Goal: Task Accomplishment & Management: Complete application form

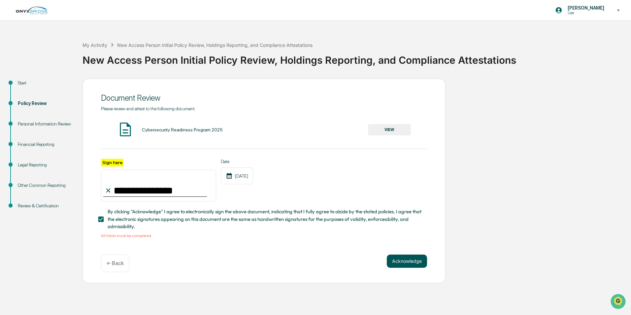
click at [407, 261] on button "Acknowledge" at bounding box center [407, 261] width 40 height 13
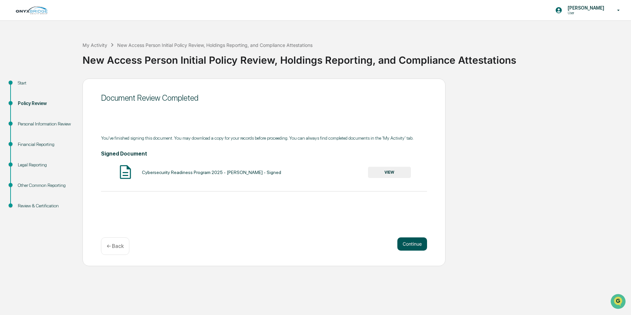
click at [408, 246] on button "Continue" at bounding box center [413, 243] width 30 height 13
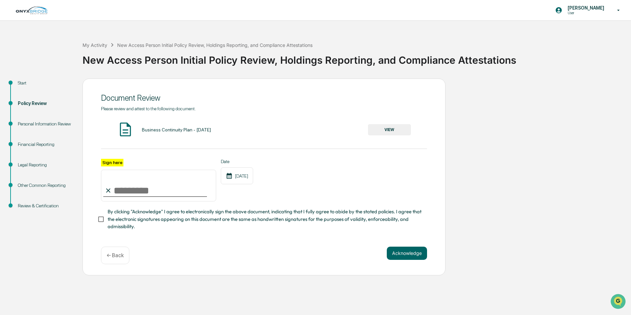
click at [124, 188] on input "Sign here" at bounding box center [158, 186] width 115 height 32
type input "**********"
click at [388, 130] on button "VIEW" at bounding box center [389, 129] width 43 height 11
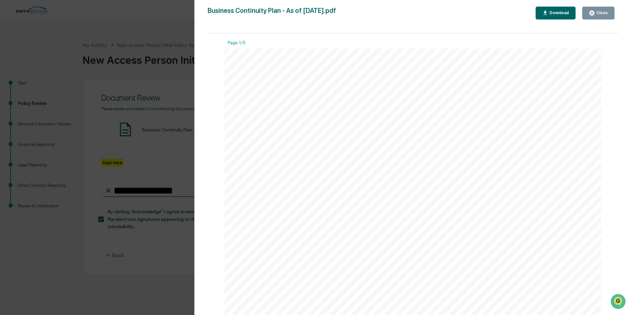
click at [592, 18] on button "Close" at bounding box center [599, 13] width 32 height 13
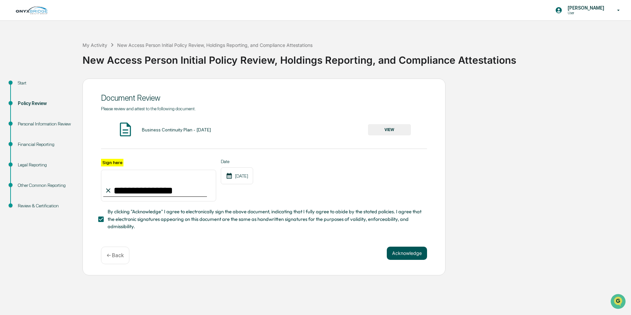
click at [403, 255] on button "Acknowledge" at bounding box center [407, 253] width 40 height 13
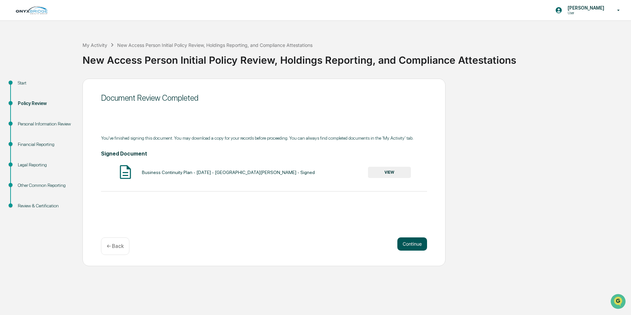
click at [410, 249] on button "Continue" at bounding box center [413, 243] width 30 height 13
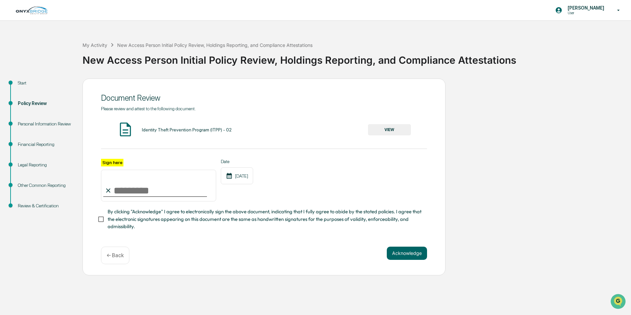
click at [390, 129] on button "VIEW" at bounding box center [389, 129] width 43 height 11
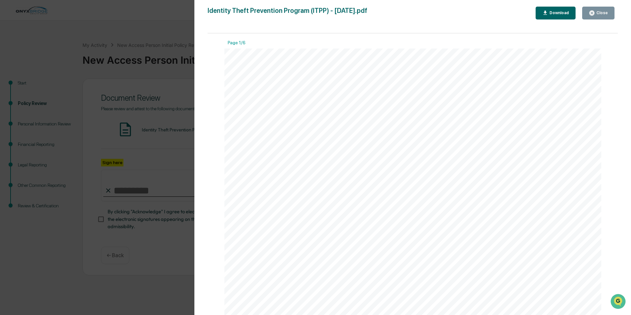
click at [593, 15] on icon "button" at bounding box center [592, 13] width 5 height 5
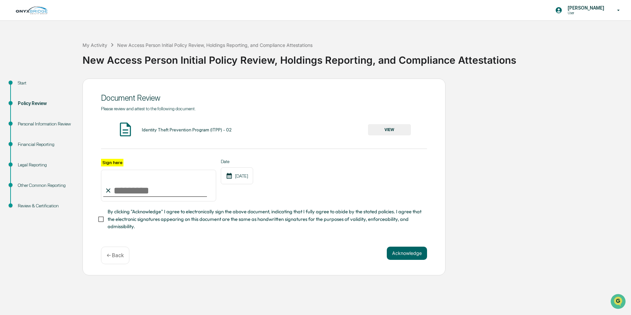
click at [117, 195] on input "Sign here" at bounding box center [158, 186] width 115 height 32
type input "**********"
click at [413, 253] on button "Acknowledge" at bounding box center [407, 253] width 40 height 13
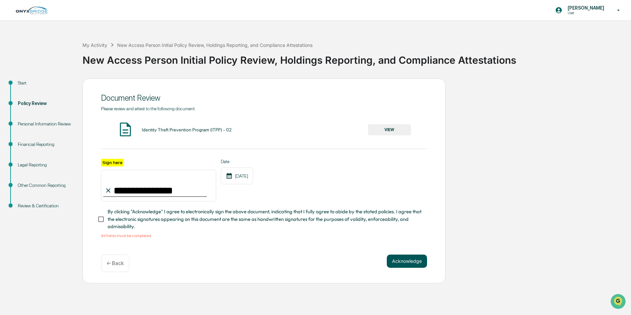
click at [410, 262] on button "Acknowledge" at bounding box center [407, 261] width 40 height 13
click at [408, 262] on button "Acknowledge" at bounding box center [407, 261] width 40 height 13
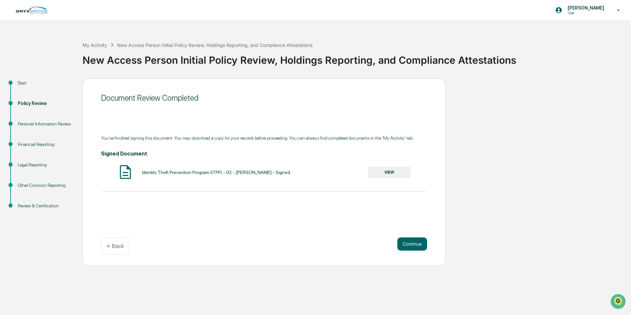
click at [391, 171] on button "VIEW" at bounding box center [389, 172] width 43 height 11
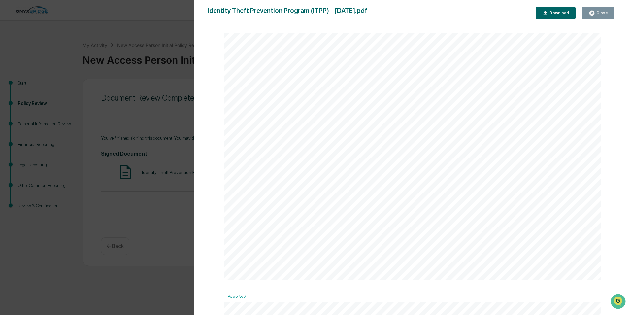
scroll to position [1783, 0]
click at [607, 11] on div "Close" at bounding box center [601, 13] width 13 height 5
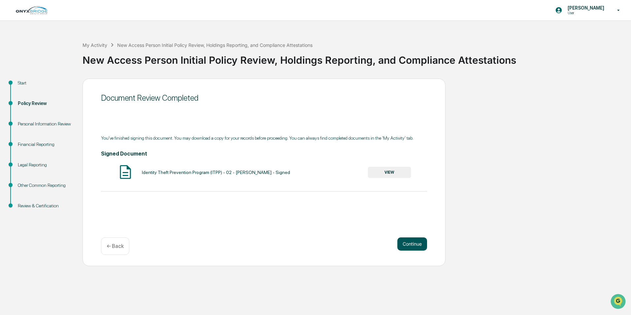
click at [410, 247] on button "Continue" at bounding box center [413, 243] width 30 height 13
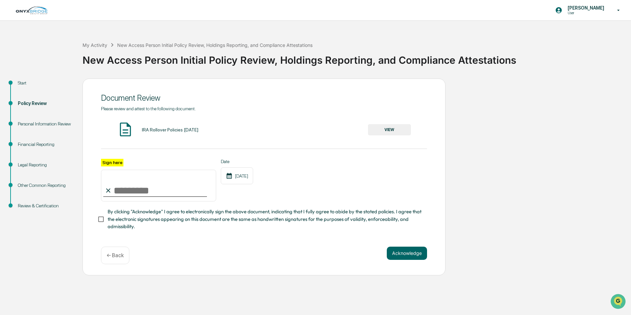
click at [154, 192] on input "Sign here" at bounding box center [158, 186] width 115 height 32
type input "**********"
click at [393, 134] on button "VIEW" at bounding box center [389, 129] width 43 height 11
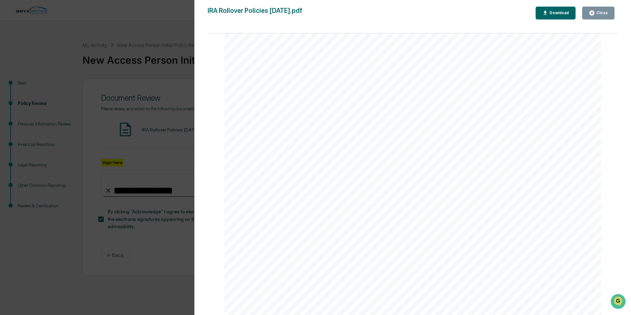
scroll to position [731, 0]
click at [589, 17] on button "Close" at bounding box center [599, 13] width 32 height 13
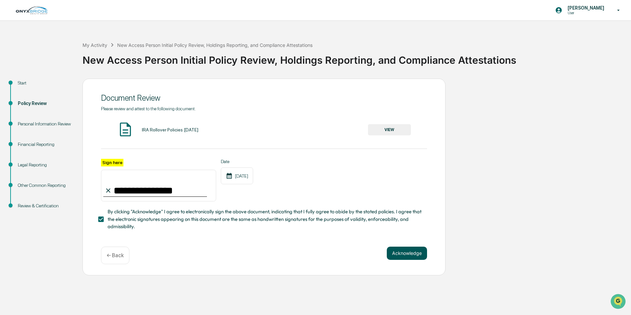
click at [401, 250] on button "Acknowledge" at bounding box center [407, 253] width 40 height 13
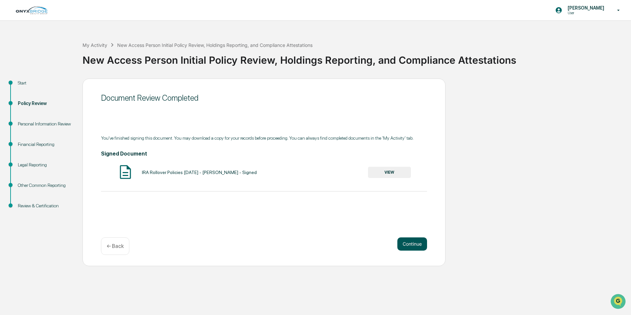
click at [409, 240] on button "Continue" at bounding box center [413, 243] width 30 height 13
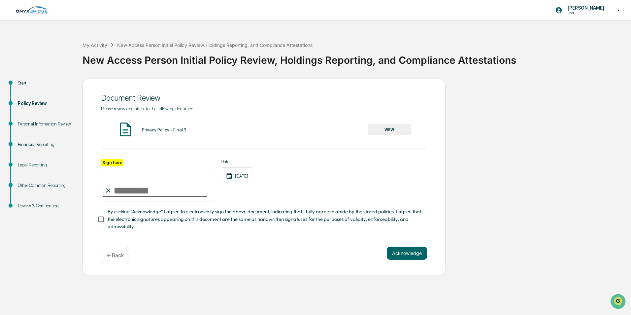
click at [155, 196] on input "Sign here" at bounding box center [158, 186] width 115 height 32
type input "**********"
drag, startPoint x: 410, startPoint y: 251, endPoint x: 321, endPoint y: 201, distance: 101.7
click at [301, 225] on div "**********" at bounding box center [264, 177] width 363 height 197
click at [390, 128] on button "VIEW" at bounding box center [389, 129] width 43 height 11
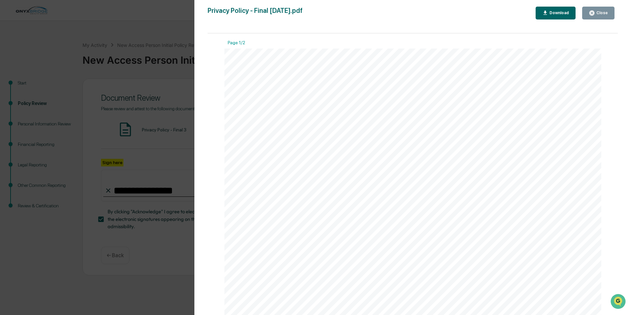
click at [598, 16] on button "Close" at bounding box center [599, 13] width 32 height 13
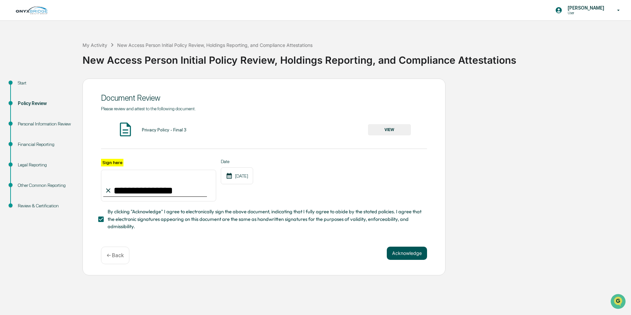
click at [426, 253] on button "Acknowledge" at bounding box center [407, 253] width 40 height 13
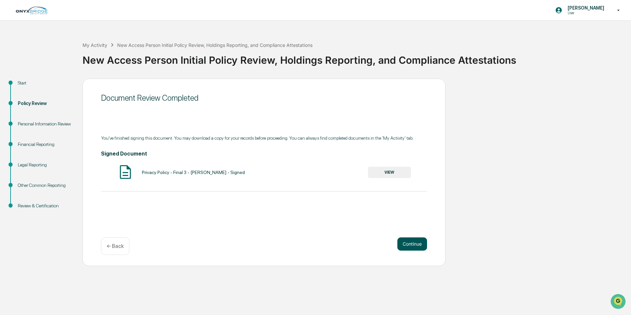
click at [421, 241] on button "Continue" at bounding box center [413, 243] width 30 height 13
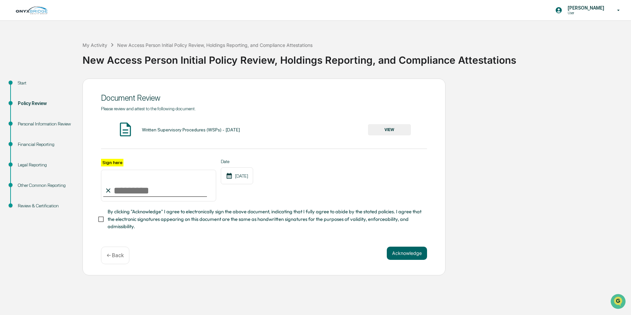
click at [168, 196] on input "Sign here" at bounding box center [158, 186] width 115 height 32
click at [384, 131] on button "VIEW" at bounding box center [389, 129] width 43 height 11
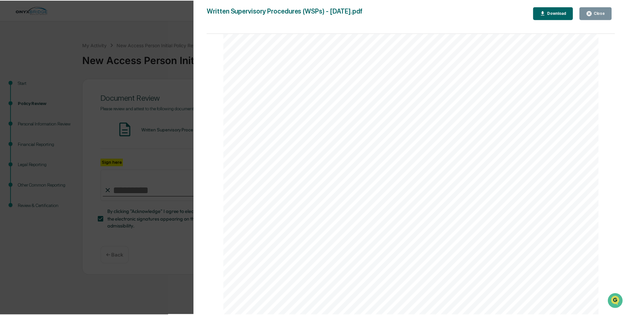
scroll to position [1222, 0]
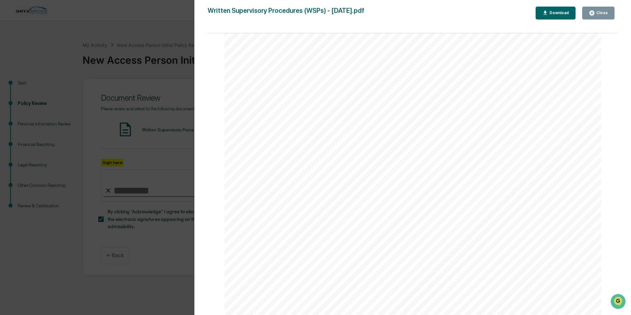
drag, startPoint x: 600, startPoint y: 15, endPoint x: 590, endPoint y: 20, distance: 11.6
click at [600, 15] on div "Close" at bounding box center [601, 13] width 13 height 5
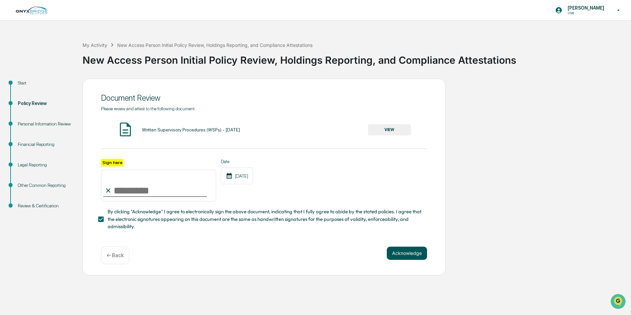
click at [394, 255] on button "Acknowledge" at bounding box center [407, 253] width 40 height 13
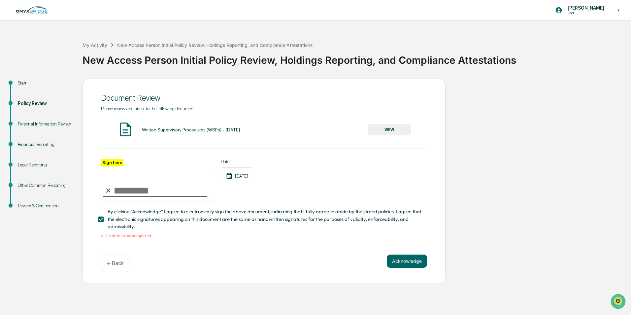
click at [164, 191] on input "Sign here" at bounding box center [158, 186] width 115 height 32
type input "**********"
click at [407, 263] on button "Acknowledge" at bounding box center [407, 261] width 40 height 13
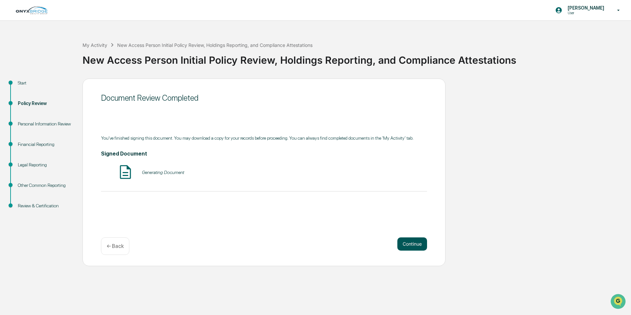
click at [412, 240] on button "Continue" at bounding box center [413, 243] width 30 height 13
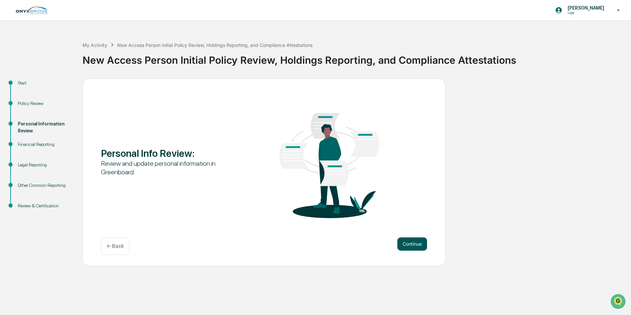
click at [406, 240] on button "Continue" at bounding box center [413, 243] width 30 height 13
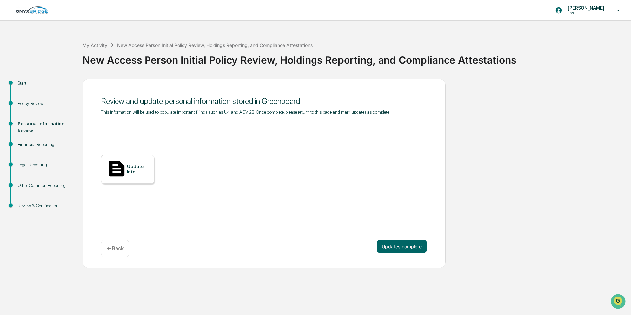
click at [125, 170] on div at bounding box center [116, 169] width 21 height 22
click at [403, 247] on button "Updates complete" at bounding box center [402, 246] width 51 height 13
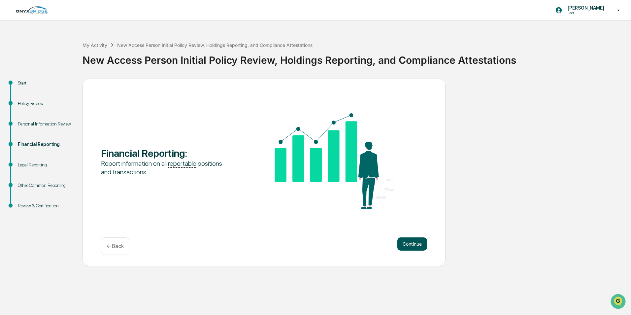
click at [403, 246] on button "Continue" at bounding box center [413, 243] width 30 height 13
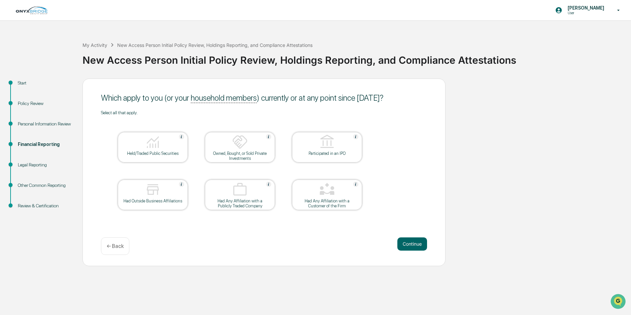
click at [403, 246] on button "Continue" at bounding box center [413, 243] width 30 height 13
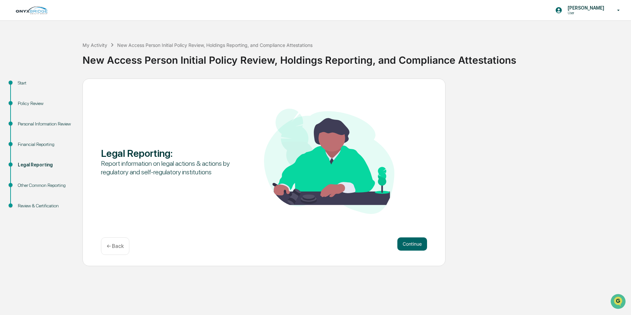
click at [403, 246] on button "Continue" at bounding box center [413, 243] width 30 height 13
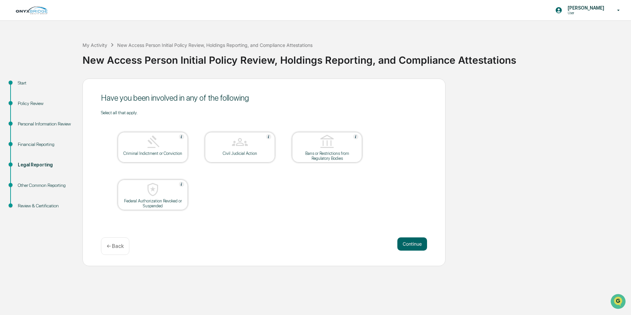
click at [403, 246] on button "Continue" at bounding box center [413, 243] width 30 height 13
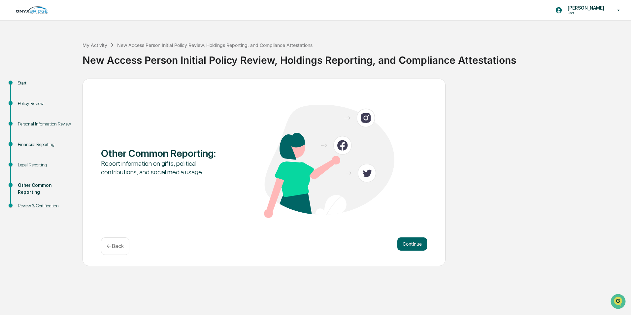
click at [403, 246] on button "Continue" at bounding box center [413, 243] width 30 height 13
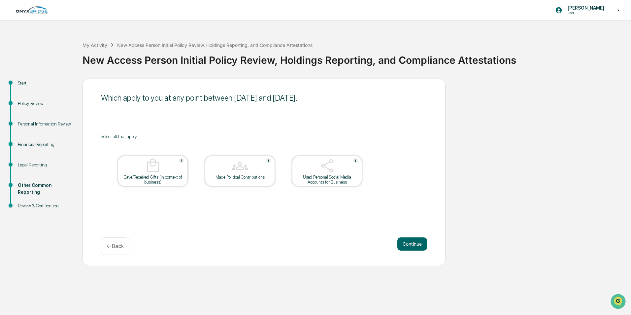
click at [403, 246] on button "Continue" at bounding box center [413, 243] width 30 height 13
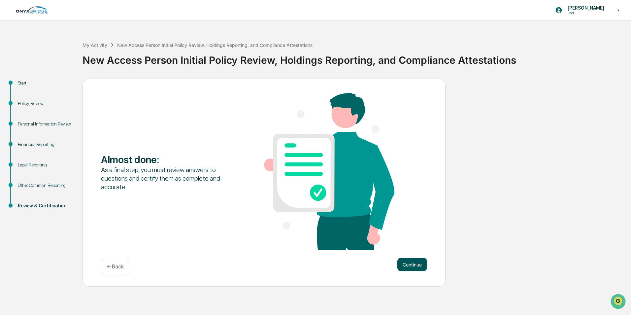
click at [407, 266] on button "Continue" at bounding box center [413, 264] width 30 height 13
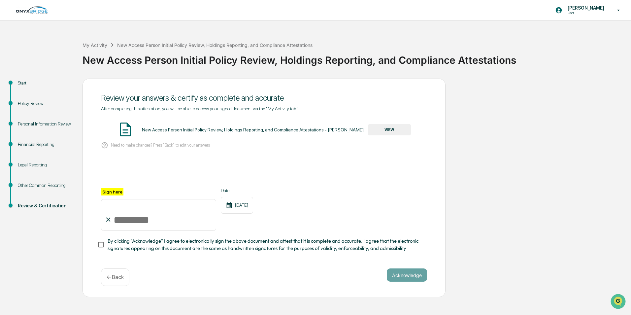
click at [143, 223] on input "Sign here" at bounding box center [158, 215] width 115 height 32
click at [382, 131] on button "VIEW" at bounding box center [389, 129] width 43 height 11
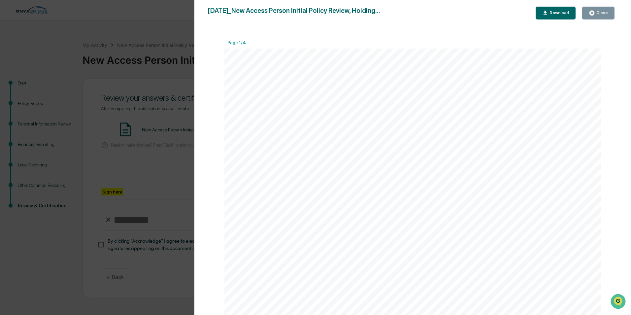
click at [598, 9] on button "Close" at bounding box center [599, 13] width 32 height 13
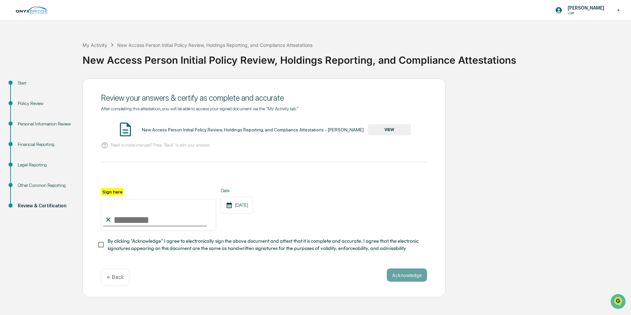
click at [145, 223] on input "Sign here" at bounding box center [158, 215] width 115 height 32
type input "**********"
click at [410, 273] on button "Acknowledge" at bounding box center [407, 274] width 40 height 13
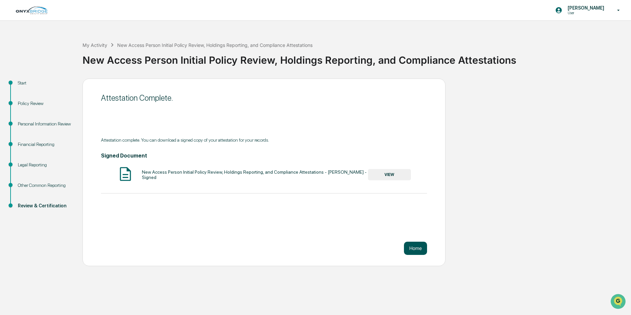
click at [412, 249] on button "Home" at bounding box center [415, 248] width 23 height 13
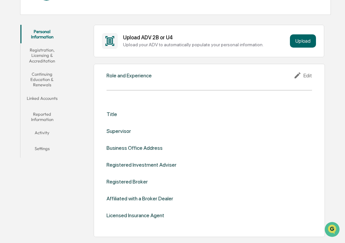
scroll to position [99, 0]
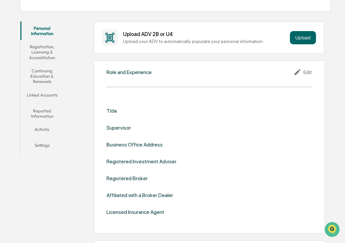
click at [301, 73] on icon at bounding box center [299, 72] width 10 height 8
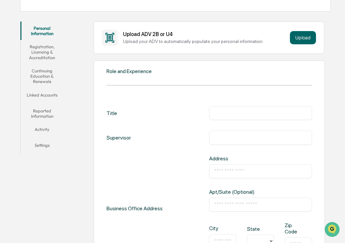
click at [229, 112] on input "text" at bounding box center [260, 113] width 93 height 7
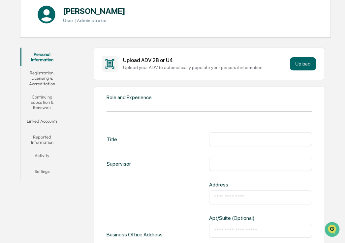
scroll to position [64, 0]
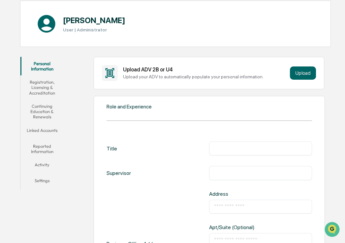
click at [225, 151] on input "text" at bounding box center [260, 148] width 93 height 7
type input "**********"
click at [219, 202] on div "​" at bounding box center [260, 206] width 103 height 14
click at [232, 207] on input "text" at bounding box center [260, 206] width 93 height 7
paste input "**********"
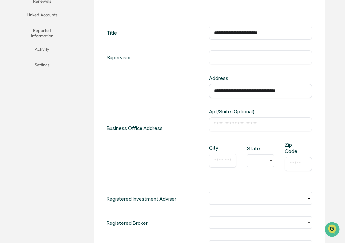
scroll to position [196, 0]
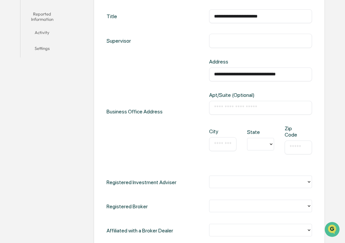
type input "**********"
click at [222, 145] on input "text" at bounding box center [222, 144] width 17 height 7
type input "**********"
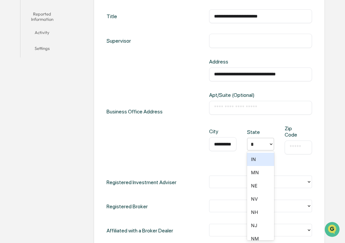
type input "**"
type input "*****"
click at [291, 183] on div at bounding box center [258, 182] width 90 height 8
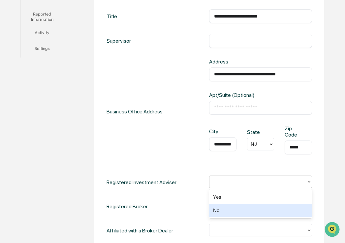
click at [281, 211] on div "No" at bounding box center [260, 209] width 103 height 13
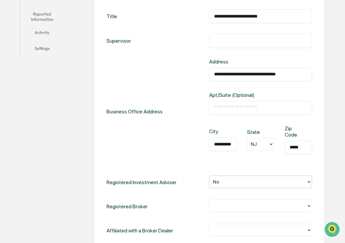
click at [284, 203] on div at bounding box center [258, 206] width 90 height 8
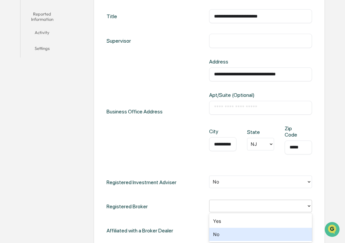
click at [276, 231] on div "No" at bounding box center [260, 234] width 103 height 13
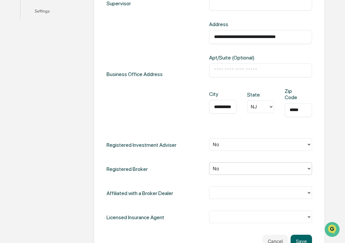
scroll to position [262, 0]
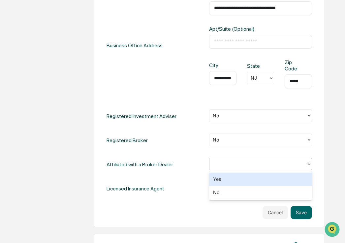
click at [260, 160] on div at bounding box center [258, 164] width 90 height 8
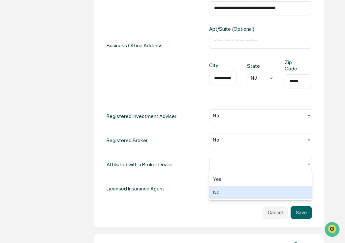
click at [252, 197] on div "No" at bounding box center [260, 192] width 103 height 13
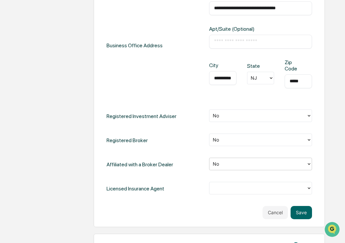
click at [255, 188] on div at bounding box center [258, 188] width 90 height 8
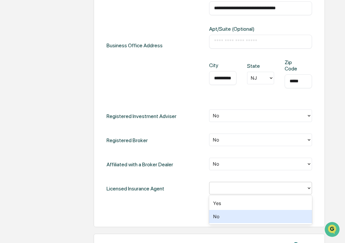
click at [254, 215] on div "No" at bounding box center [260, 216] width 103 height 13
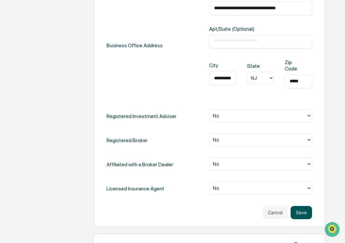
click at [299, 212] on button "Save" at bounding box center [301, 212] width 21 height 13
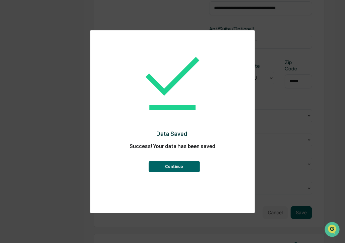
click at [188, 169] on button "Continue" at bounding box center [174, 166] width 51 height 11
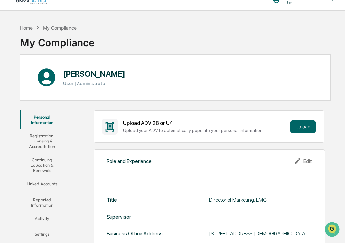
scroll to position [0, 0]
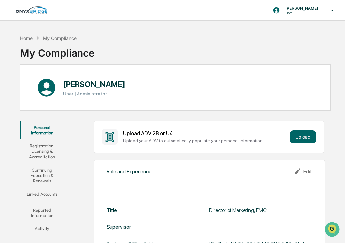
click at [48, 150] on button "Registration, Licensing & Accreditation" at bounding box center [41, 151] width 43 height 24
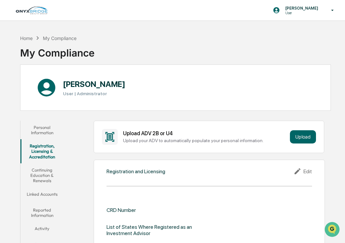
click at [45, 168] on button "Continuing Education & Renewals" at bounding box center [41, 175] width 43 height 24
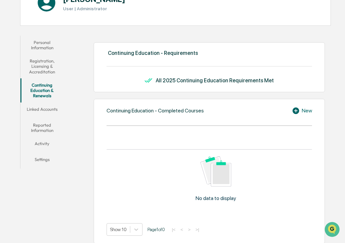
scroll to position [99, 0]
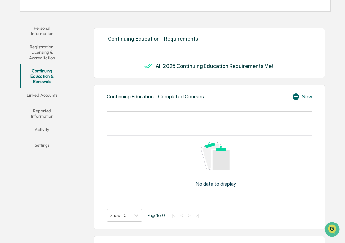
click at [42, 96] on button "Linked Accounts" at bounding box center [41, 96] width 43 height 16
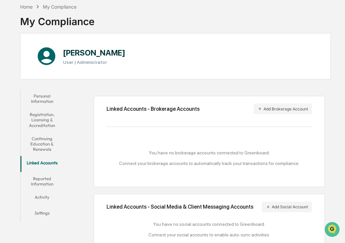
scroll to position [44, 0]
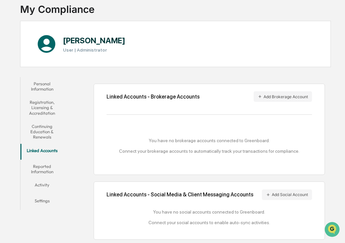
click at [46, 170] on button "Reported Information" at bounding box center [41, 169] width 43 height 19
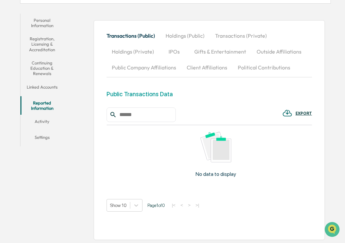
scroll to position [107, 0]
click at [39, 123] on button "Activity" at bounding box center [41, 122] width 43 height 16
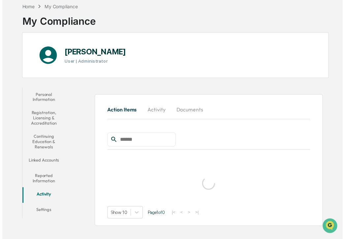
scroll to position [31, 0]
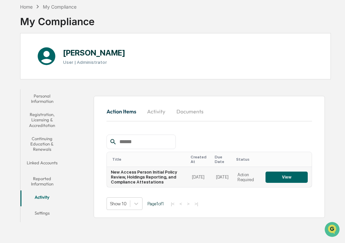
click at [296, 178] on button "View" at bounding box center [287, 176] width 42 height 11
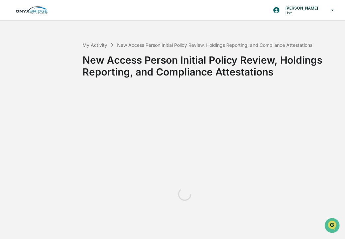
scroll to position [31, 0]
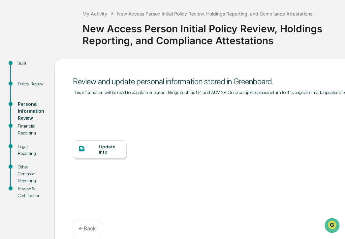
click at [106, 149] on div "Update Info" at bounding box center [110, 149] width 22 height 11
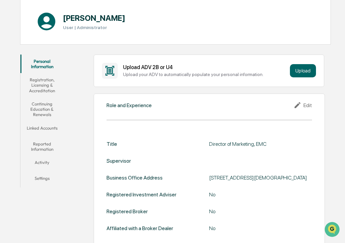
click at [50, 163] on button "Activity" at bounding box center [41, 164] width 43 height 16
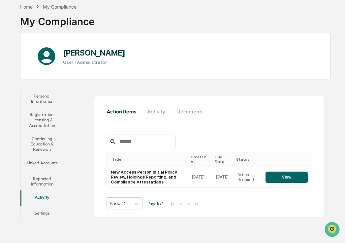
click at [49, 210] on button "Settings" at bounding box center [41, 214] width 43 height 16
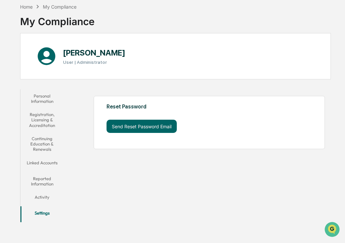
click at [241, 149] on div "Reset Password Send Reset Password Email" at bounding box center [209, 122] width 231 height 53
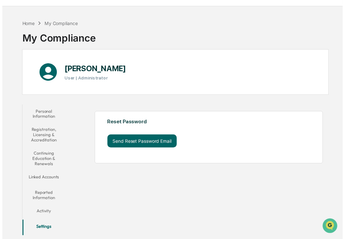
scroll to position [31, 0]
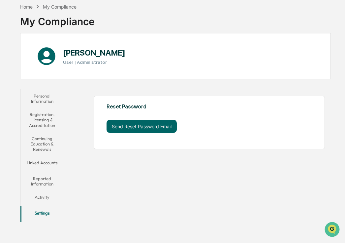
click at [195, 175] on div "Personal Information Registration, Licensing & Accreditation Continuing Educati…" at bounding box center [175, 154] width 311 height 136
click at [307, 215] on div "Personal Information Registration, Licensing & Accreditation Continuing Educati…" at bounding box center [175, 154] width 311 height 136
click at [57, 7] on div "My Compliance" at bounding box center [60, 7] width 34 height 6
click at [26, 7] on div "Home" at bounding box center [26, 7] width 13 height 6
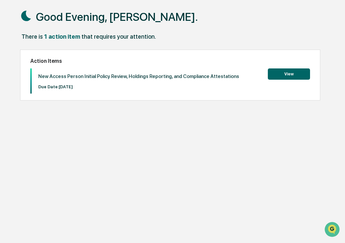
click at [290, 75] on button "View" at bounding box center [289, 73] width 42 height 11
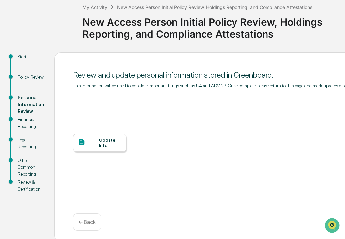
scroll to position [41, 0]
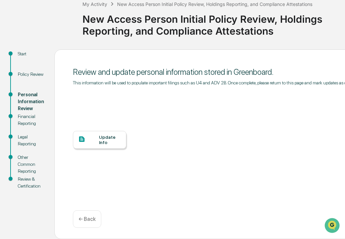
click at [105, 141] on div "Update Info" at bounding box center [110, 140] width 22 height 11
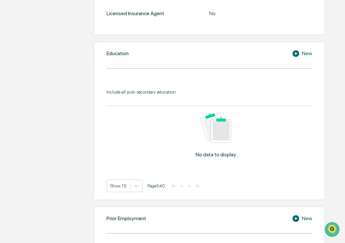
scroll to position [297, 0]
click at [295, 57] on icon at bounding box center [296, 54] width 7 height 7
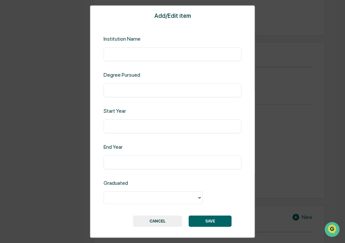
click at [137, 55] on input "text" at bounding box center [173, 54] width 128 height 7
type input "***"
click at [206, 222] on button "SAVE" at bounding box center [210, 220] width 43 height 11
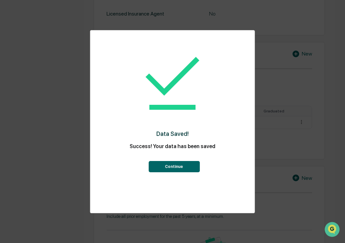
click at [184, 168] on button "Continue" at bounding box center [174, 166] width 51 height 11
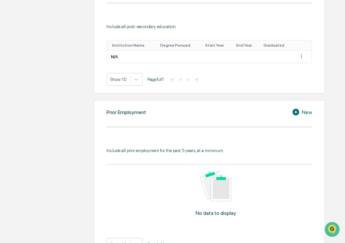
scroll to position [363, 0]
click at [296, 116] on icon at bounding box center [297, 112] width 10 height 8
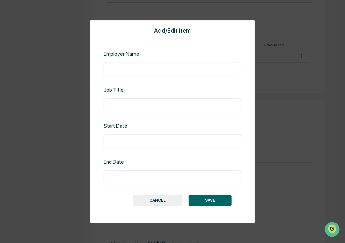
drag, startPoint x: 121, startPoint y: 66, endPoint x: 118, endPoint y: 66, distance: 3.3
click at [121, 66] on input "text" at bounding box center [173, 69] width 128 height 7
type input "***"
click at [227, 201] on button "SAVE" at bounding box center [210, 200] width 43 height 11
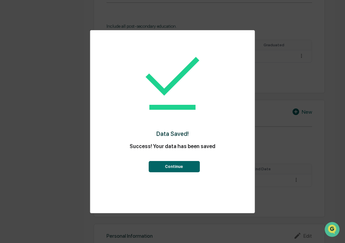
click at [186, 169] on button "Continue" at bounding box center [174, 166] width 51 height 11
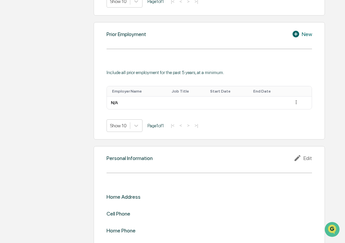
scroll to position [460, 0]
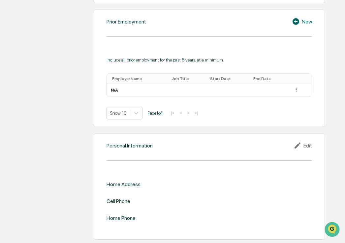
click at [310, 146] on div "Edit" at bounding box center [303, 145] width 18 height 8
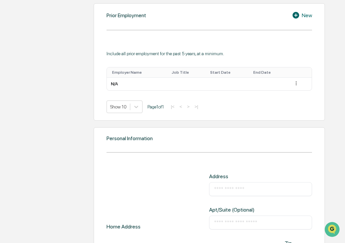
click at [233, 192] on input "text" at bounding box center [260, 189] width 93 height 7
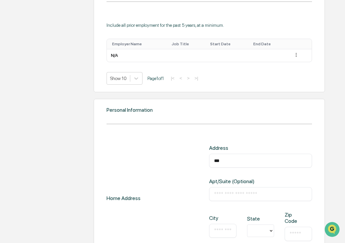
scroll to position [587, 0]
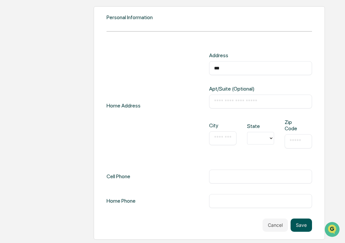
type input "***"
click at [309, 224] on button "Save" at bounding box center [301, 224] width 21 height 13
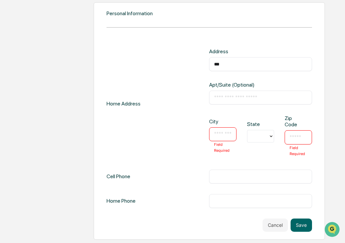
click at [221, 141] on div "​ Field Required" at bounding box center [222, 134] width 27 height 14
click at [221, 137] on input "text" at bounding box center [222, 134] width 17 height 7
type input "**********"
type input "*****"
type input "**********"
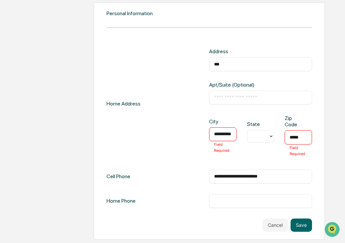
click at [266, 141] on div at bounding box center [258, 136] width 21 height 10
click at [263, 204] on div "NJ" at bounding box center [260, 207] width 27 height 13
click at [300, 225] on button "Save" at bounding box center [301, 224] width 21 height 13
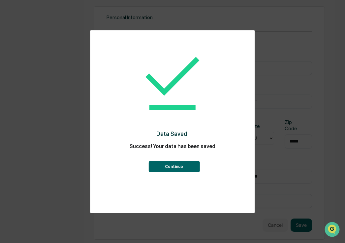
click at [179, 164] on button "Continue" at bounding box center [174, 166] width 51 height 11
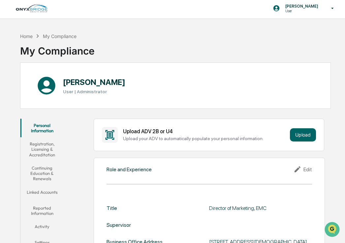
scroll to position [0, 0]
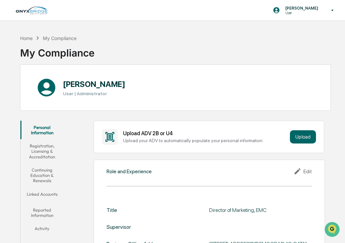
click at [47, 157] on button "Registration, Licensing & Accreditation" at bounding box center [41, 151] width 43 height 24
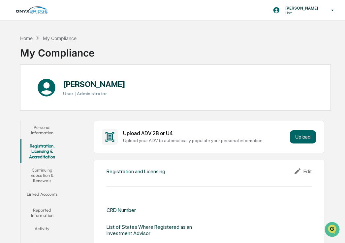
click at [47, 169] on button "Continuing Education & Renewals" at bounding box center [41, 175] width 43 height 24
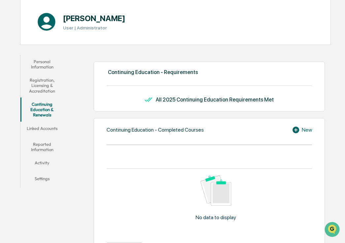
scroll to position [66, 0]
click at [46, 131] on button "Linked Accounts" at bounding box center [41, 129] width 43 height 16
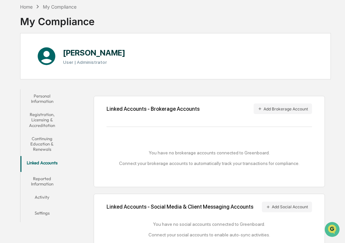
scroll to position [44, 0]
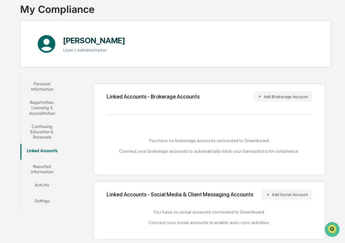
click at [48, 170] on button "Reported Information" at bounding box center [41, 169] width 43 height 19
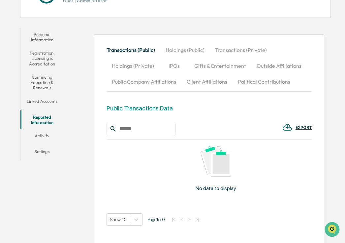
scroll to position [107, 0]
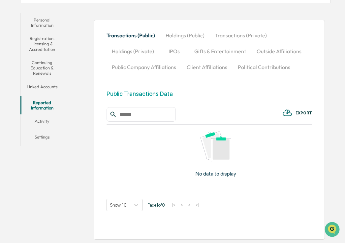
click at [45, 121] on button "Activity" at bounding box center [41, 122] width 43 height 16
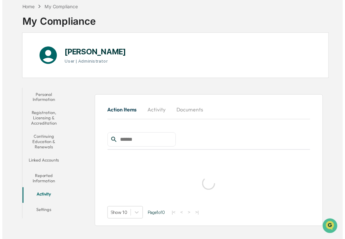
scroll to position [31, 0]
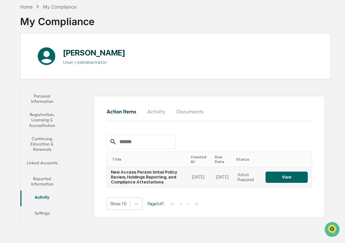
click at [268, 176] on button "View" at bounding box center [287, 176] width 42 height 11
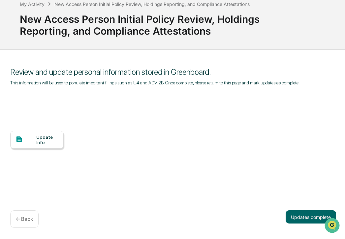
scroll to position [41, 70]
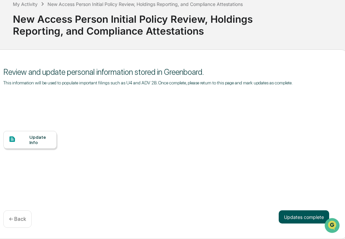
click at [311, 217] on button "Updates complete" at bounding box center [304, 217] width 51 height 13
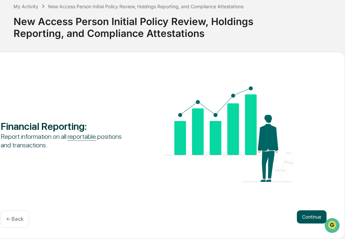
click at [310, 213] on button "Continue" at bounding box center [312, 217] width 30 height 13
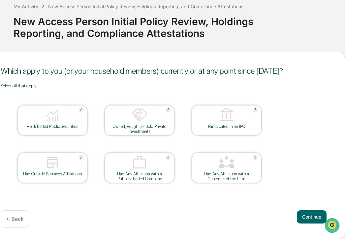
click at [62, 122] on div at bounding box center [52, 115] width 66 height 17
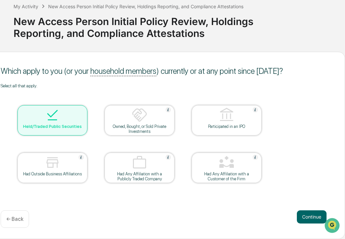
click at [62, 122] on div at bounding box center [52, 115] width 66 height 17
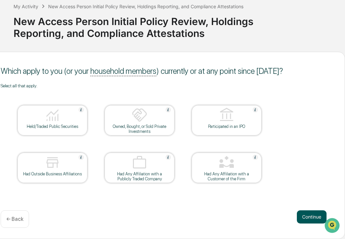
click at [309, 217] on button "Continue" at bounding box center [312, 217] width 30 height 13
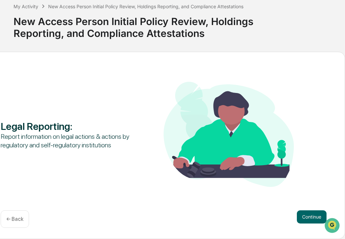
click at [309, 217] on button "Continue" at bounding box center [312, 217] width 30 height 13
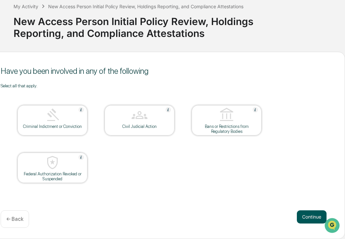
click at [305, 212] on button "Continue" at bounding box center [312, 217] width 30 height 13
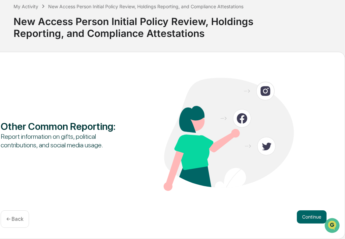
click at [305, 212] on button "Continue" at bounding box center [312, 217] width 30 height 13
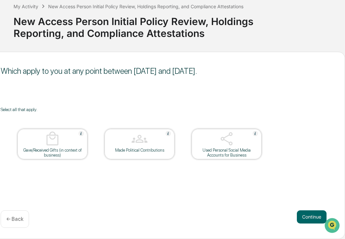
click at [305, 212] on button "Continue" at bounding box center [312, 217] width 30 height 13
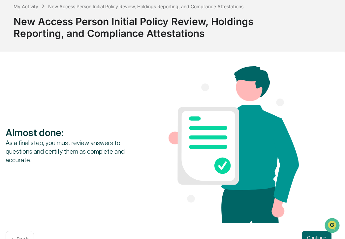
scroll to position [59, 69]
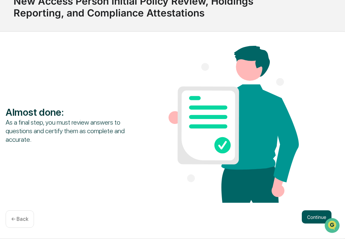
click at [312, 217] on button "Continue" at bounding box center [317, 217] width 30 height 13
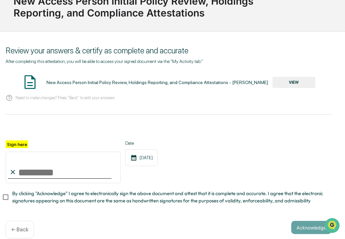
click at [26, 176] on input "Sign here" at bounding box center [63, 168] width 115 height 32
type input "**********"
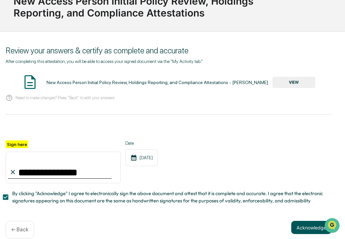
click at [299, 229] on button "Acknowledge" at bounding box center [312, 227] width 40 height 13
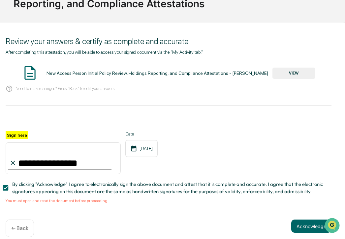
scroll to position [80, 69]
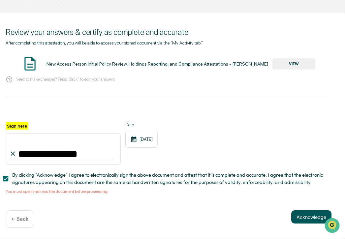
click at [297, 217] on button "Acknowledge" at bounding box center [312, 217] width 40 height 13
click at [295, 63] on button "VIEW" at bounding box center [294, 63] width 43 height 11
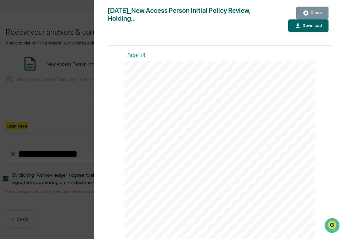
click at [310, 23] on div "Download" at bounding box center [312, 25] width 21 height 5
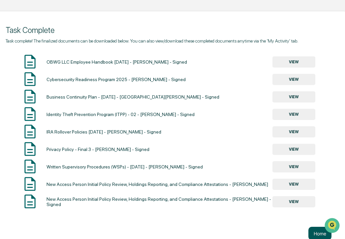
click at [312, 228] on button "Home" at bounding box center [320, 233] width 23 height 13
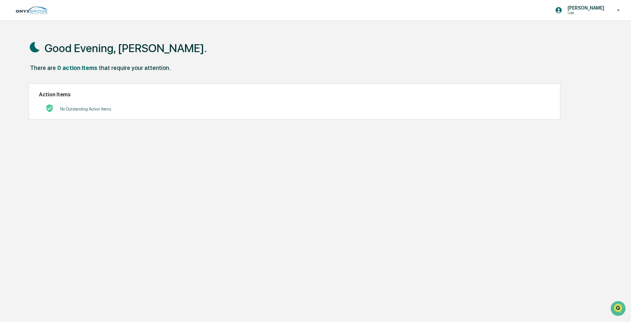
click at [43, 14] on img at bounding box center [32, 10] width 32 height 8
click at [345, 8] on p "[PERSON_NAME]" at bounding box center [584, 7] width 45 height 5
click at [345, 33] on li "Switch to Admin view..." at bounding box center [582, 33] width 92 height 12
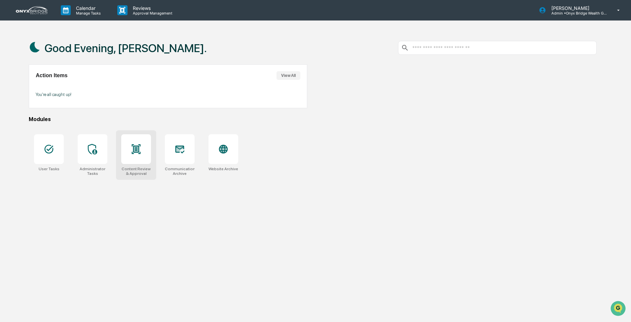
click at [134, 150] on icon at bounding box center [136, 149] width 4 height 5
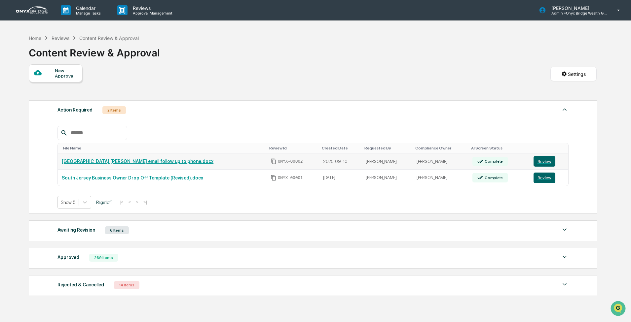
click at [108, 163] on link "[GEOGRAPHIC_DATA] [PERSON_NAME] email follow up to phone.docx" at bounding box center [138, 161] width 152 height 5
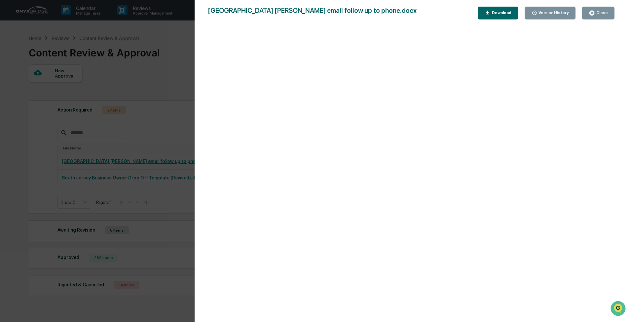
click at [600, 16] on div "Close" at bounding box center [597, 13] width 19 height 6
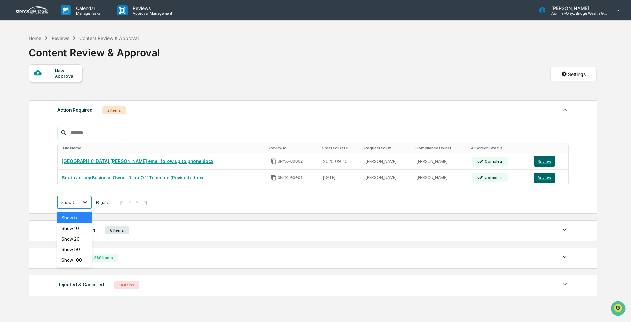
click at [85, 205] on icon at bounding box center [85, 202] width 7 height 7
click at [84, 221] on div "Show 5" at bounding box center [74, 218] width 34 height 11
click at [113, 230] on div "6 Items" at bounding box center [117, 231] width 24 height 8
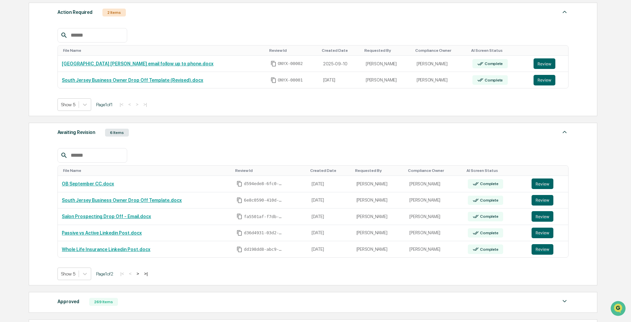
scroll to position [99, 0]
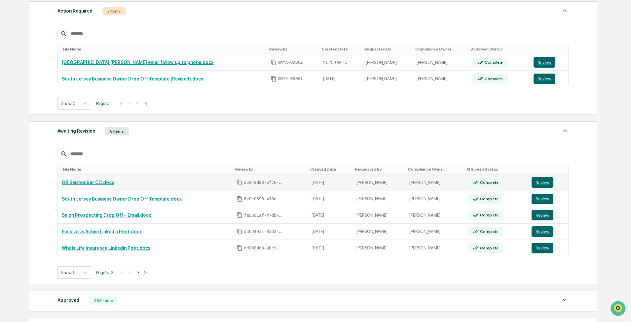
click at [99, 184] on link "OB September CC.docx" at bounding box center [88, 182] width 52 height 5
